Goal: Information Seeking & Learning: Understand process/instructions

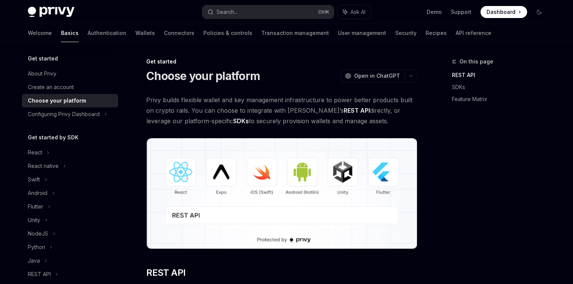
click at [48, 216] on icon at bounding box center [46, 220] width 3 height 9
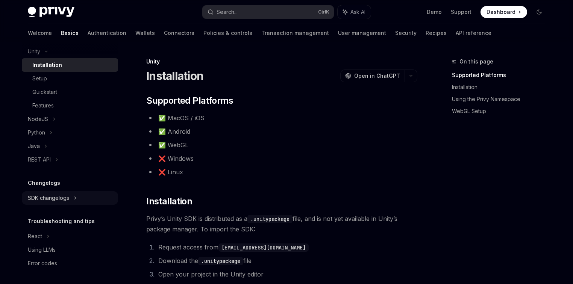
scroll to position [170, 0]
click at [74, 195] on icon at bounding box center [75, 197] width 3 height 9
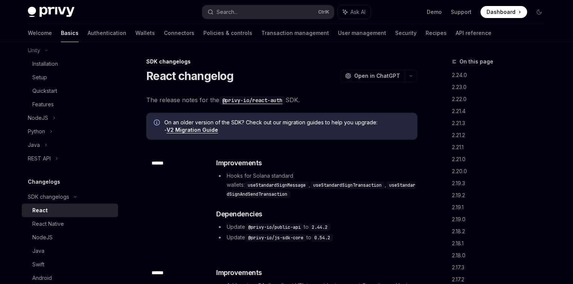
scroll to position [260, 0]
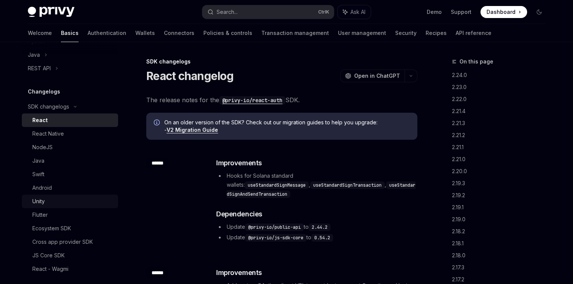
click at [47, 206] on link "Unity" at bounding box center [70, 202] width 96 height 14
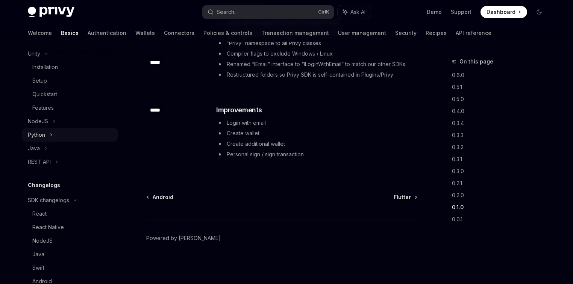
scroll to position [92, 0]
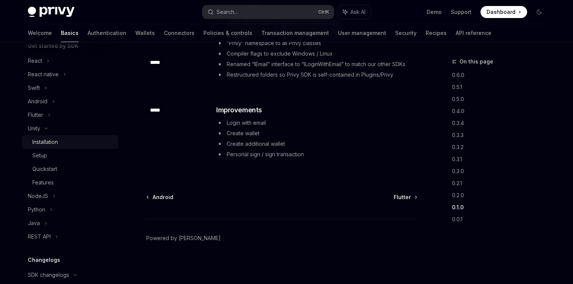
click at [59, 142] on div "Installation" at bounding box center [72, 142] width 81 height 9
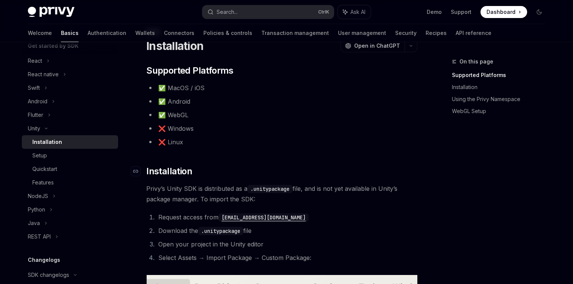
scroll to position [90, 0]
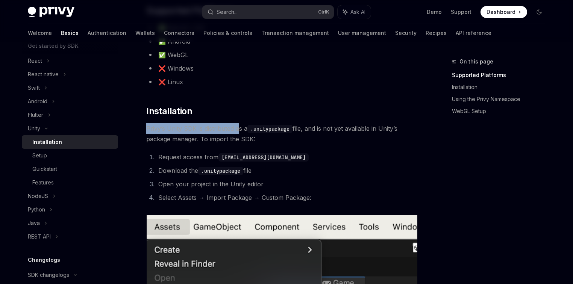
drag, startPoint x: 140, startPoint y: 125, endPoint x: 242, endPoint y: 132, distance: 102.2
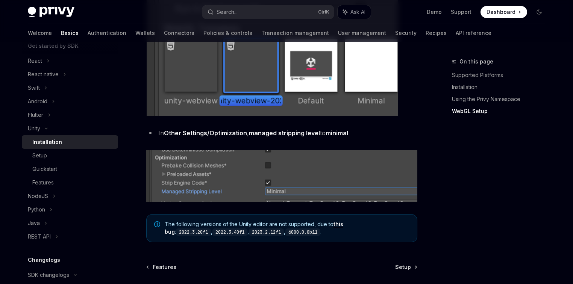
scroll to position [963, 0]
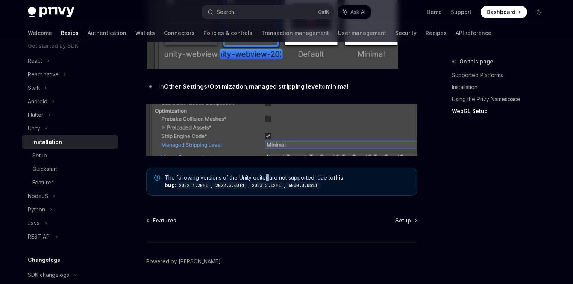
drag, startPoint x: 269, startPoint y: 179, endPoint x: 266, endPoint y: 178, distance: 3.9
click at [266, 178] on span "The following versions of the Unity editor are not supported, due to this bug :…" at bounding box center [287, 181] width 245 height 15
click at [296, 182] on span "The following versions of the Unity editor are not supported, due to this bug :…" at bounding box center [287, 181] width 245 height 15
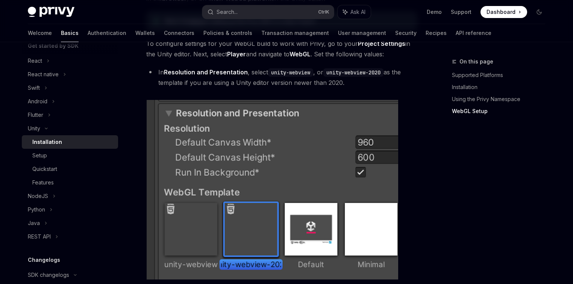
scroll to position [722, 0]
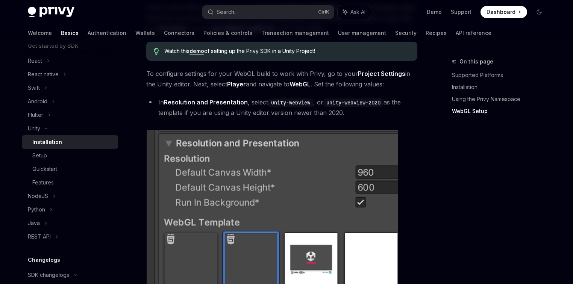
drag, startPoint x: 348, startPoint y: 111, endPoint x: 148, endPoint y: 74, distance: 203.2
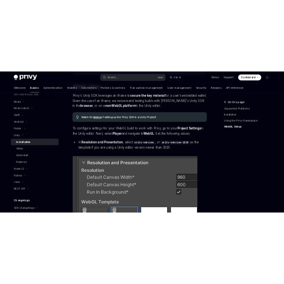
scroll to position [692, 0]
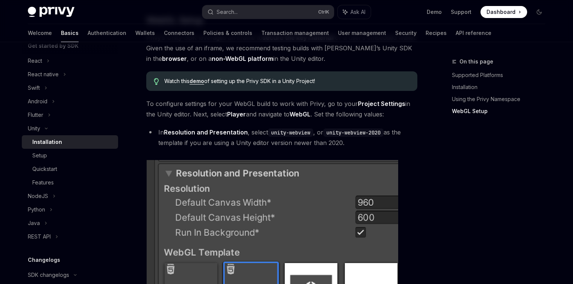
click at [349, 130] on code "unity-webview-2020" at bounding box center [354, 133] width 60 height 8
drag, startPoint x: 358, startPoint y: 141, endPoint x: 156, endPoint y: 135, distance: 201.8
click at [156, 135] on li "In Resolution and Presentation , select unity-webview , or unity-webview-2020 a…" at bounding box center [281, 137] width 271 height 21
copy li "In Resolution and Presentation , select unity-webview , or unity-webview-2020 a…"
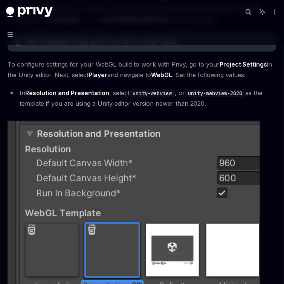
scroll to position [722, 0]
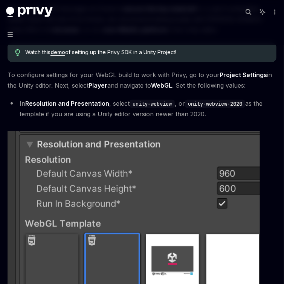
drag, startPoint x: 27, startPoint y: 111, endPoint x: 288, endPoint y: 99, distance: 260.6
click at [27, 111] on li "In Resolution and Presentation , select unity-webview , or unity-webview-2020 a…" at bounding box center [142, 108] width 269 height 21
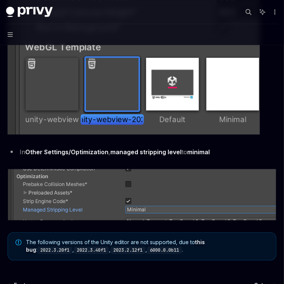
scroll to position [933, 0]
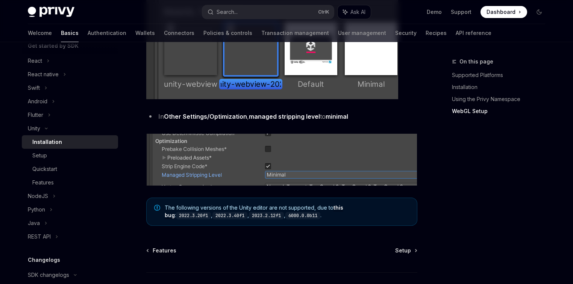
type textarea "*"
